Goal: Find specific page/section: Find specific page/section

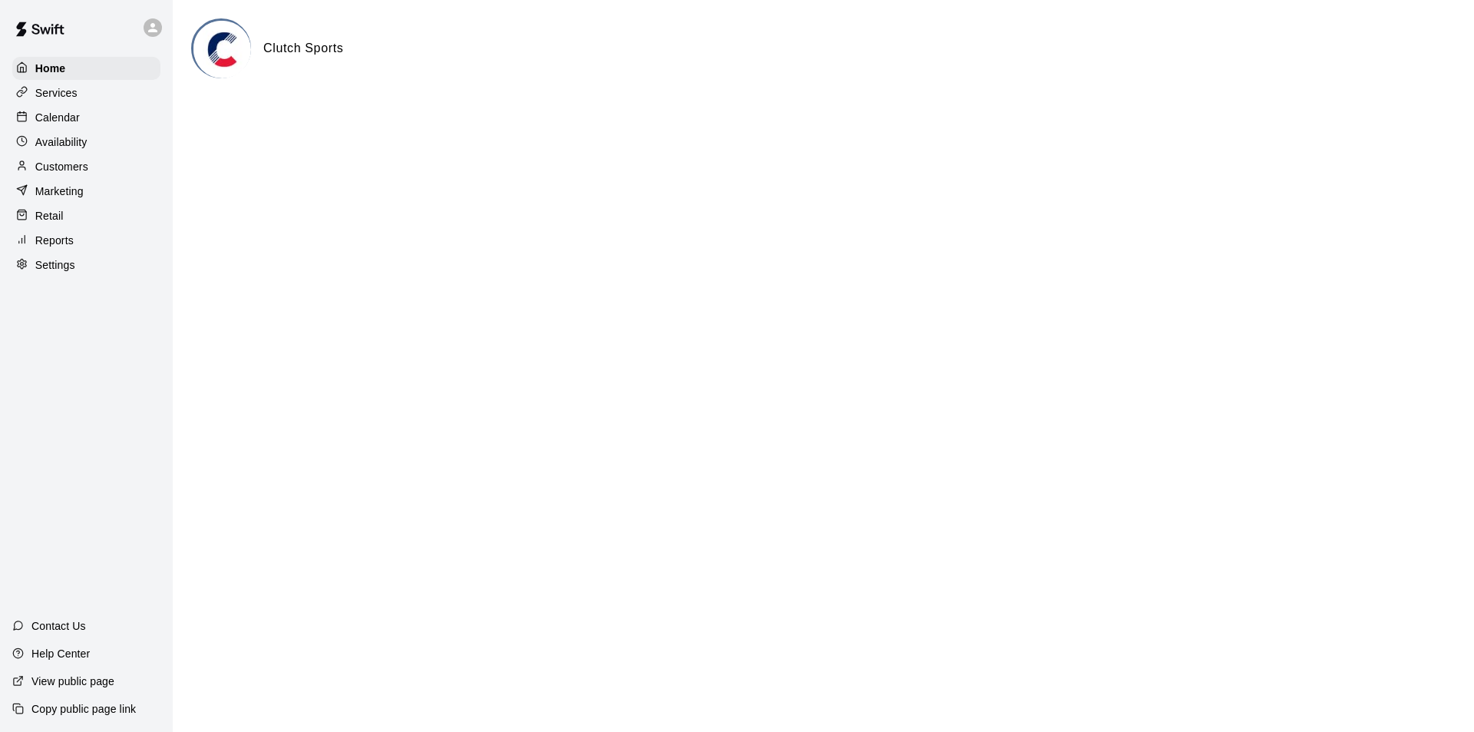
click at [68, 87] on p "Services" at bounding box center [56, 92] width 42 height 15
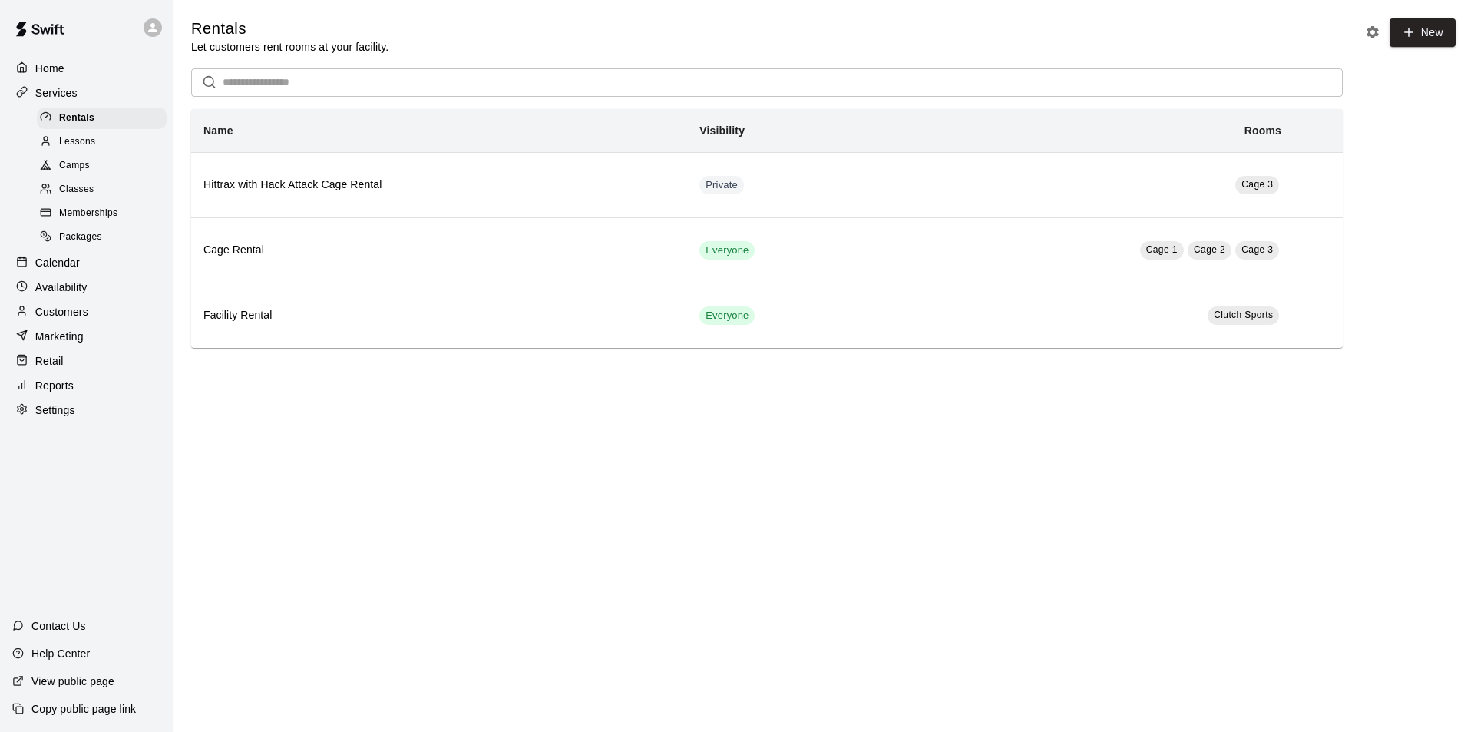
click at [74, 166] on span "Camps" at bounding box center [74, 165] width 31 height 15
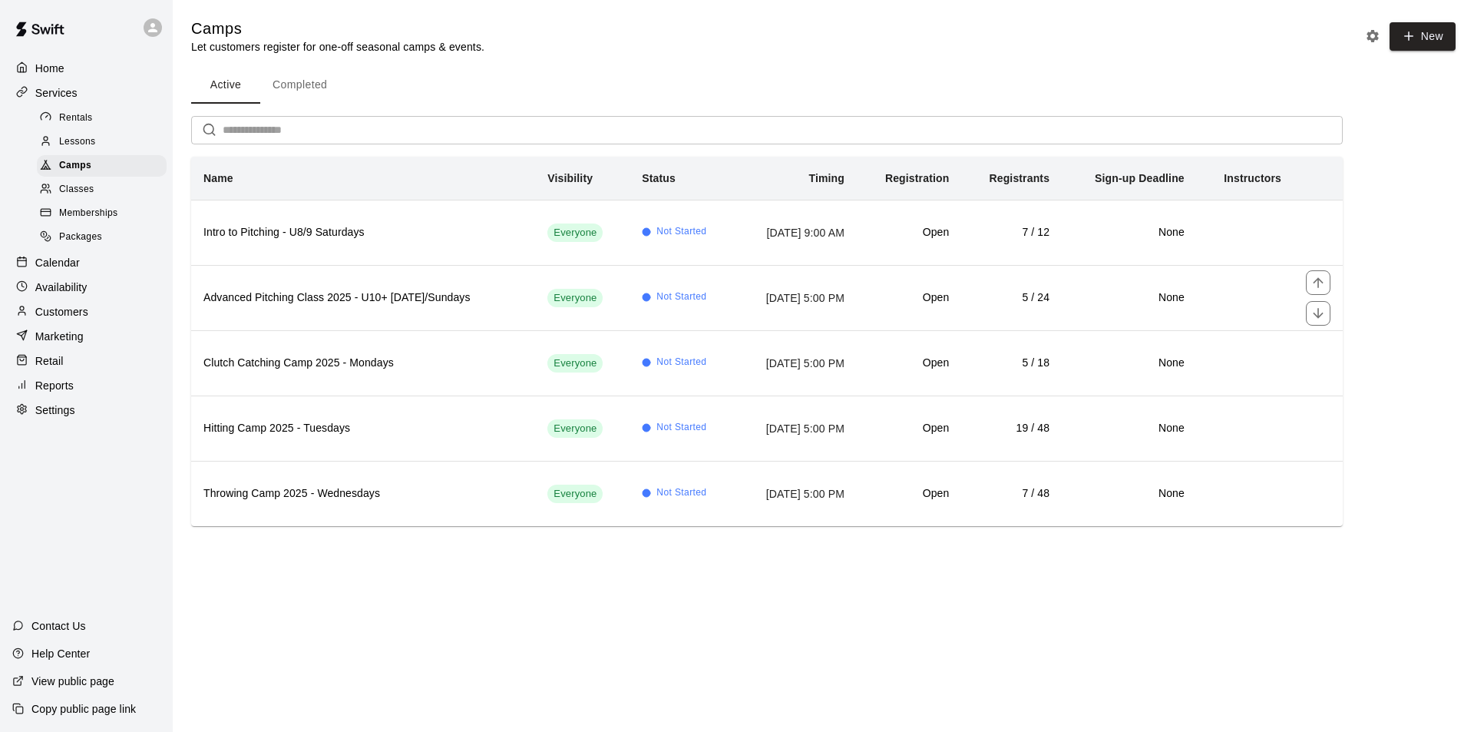
click at [310, 296] on h6 "Advanced Pitching Class 2025 - U10+ [DATE]/Sundays" at bounding box center [362, 297] width 319 height 17
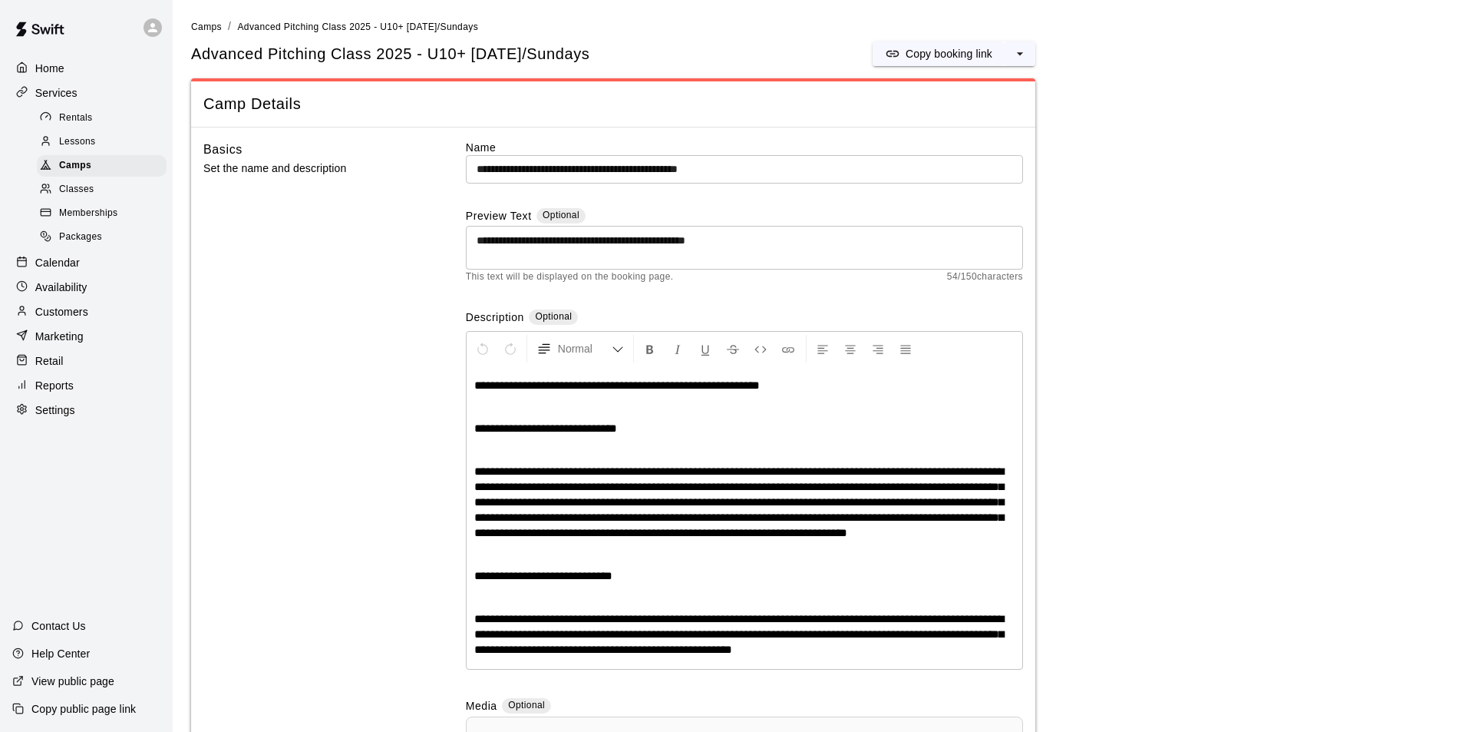
click at [72, 168] on span "Camps" at bounding box center [75, 165] width 32 height 15
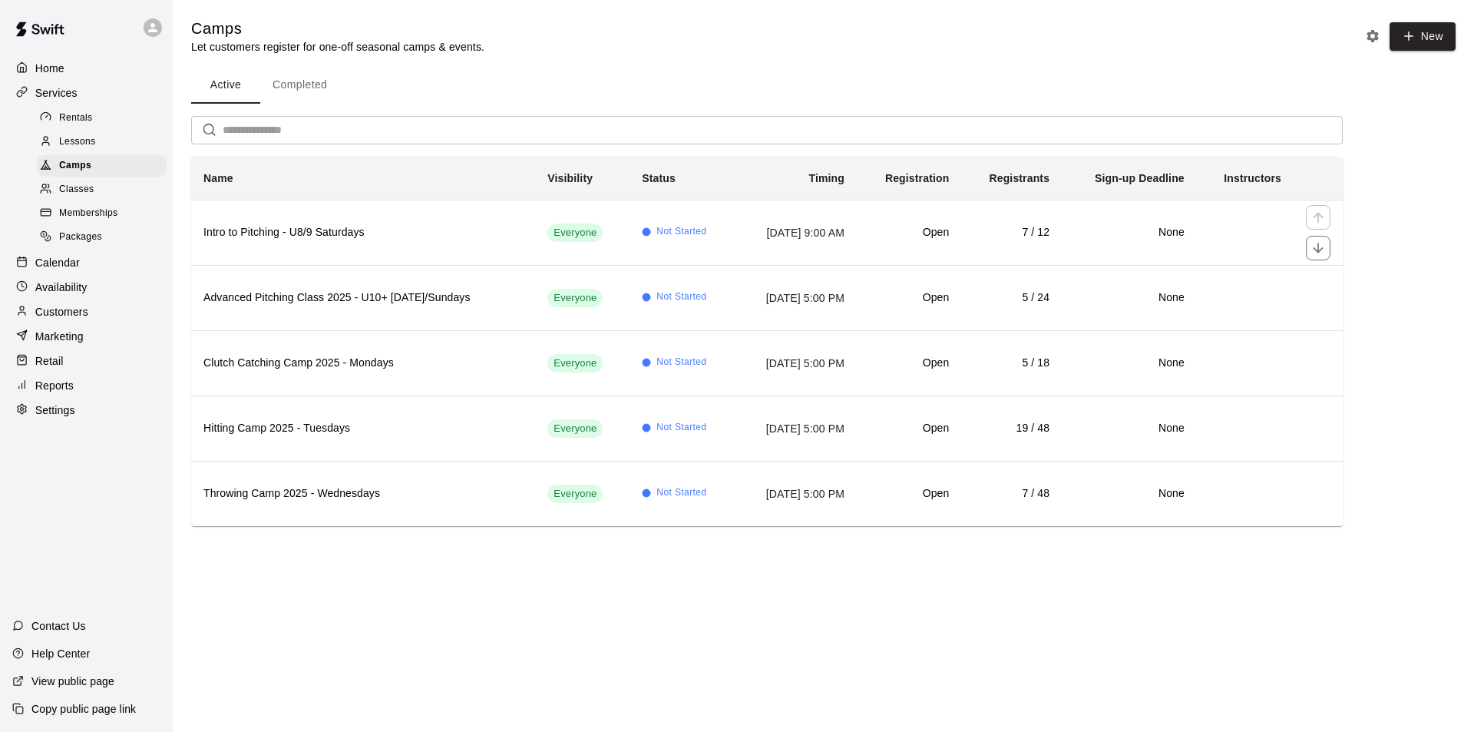
click at [290, 233] on h6 "Intro to Pitching - U8/9 Saturdays" at bounding box center [362, 232] width 319 height 17
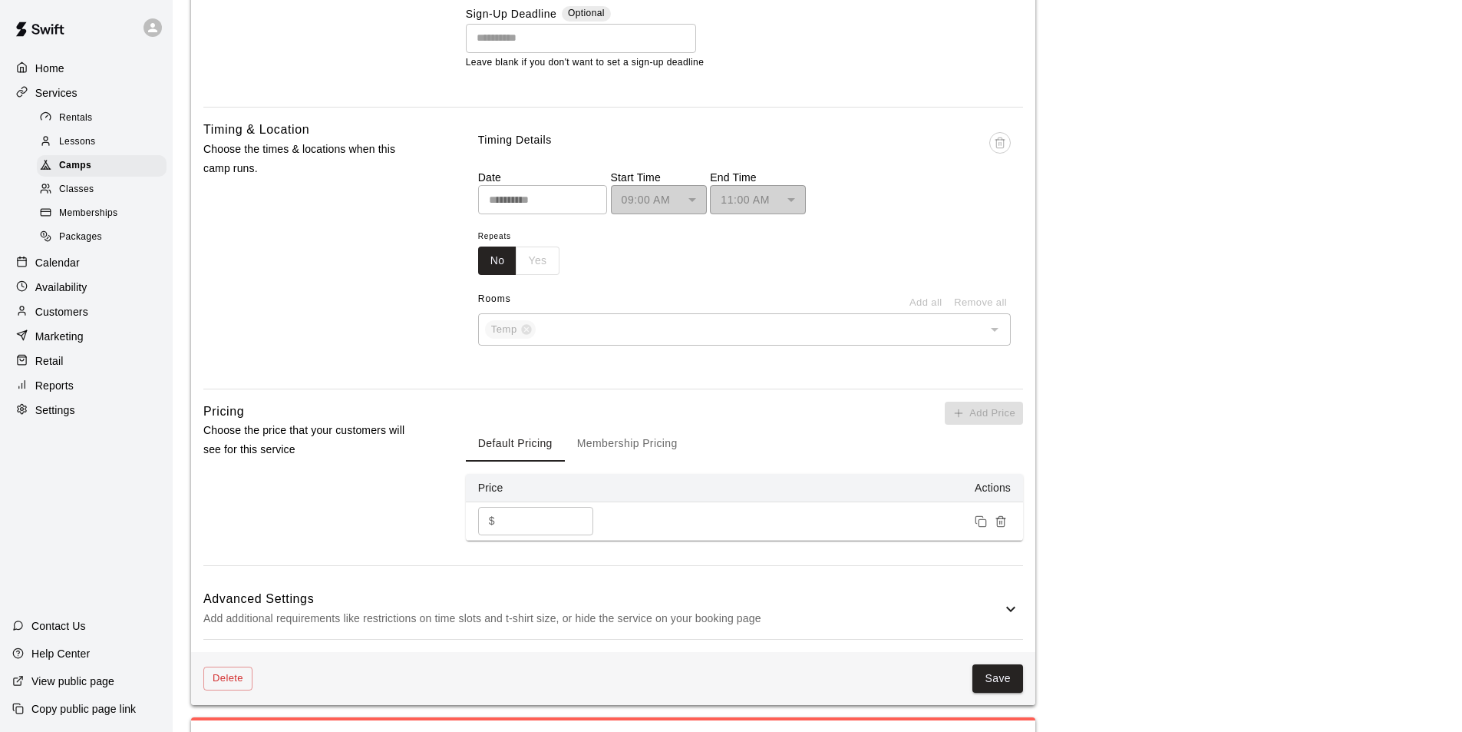
scroll to position [695, 0]
